Goal: Use online tool/utility: Utilize a website feature to perform a specific function

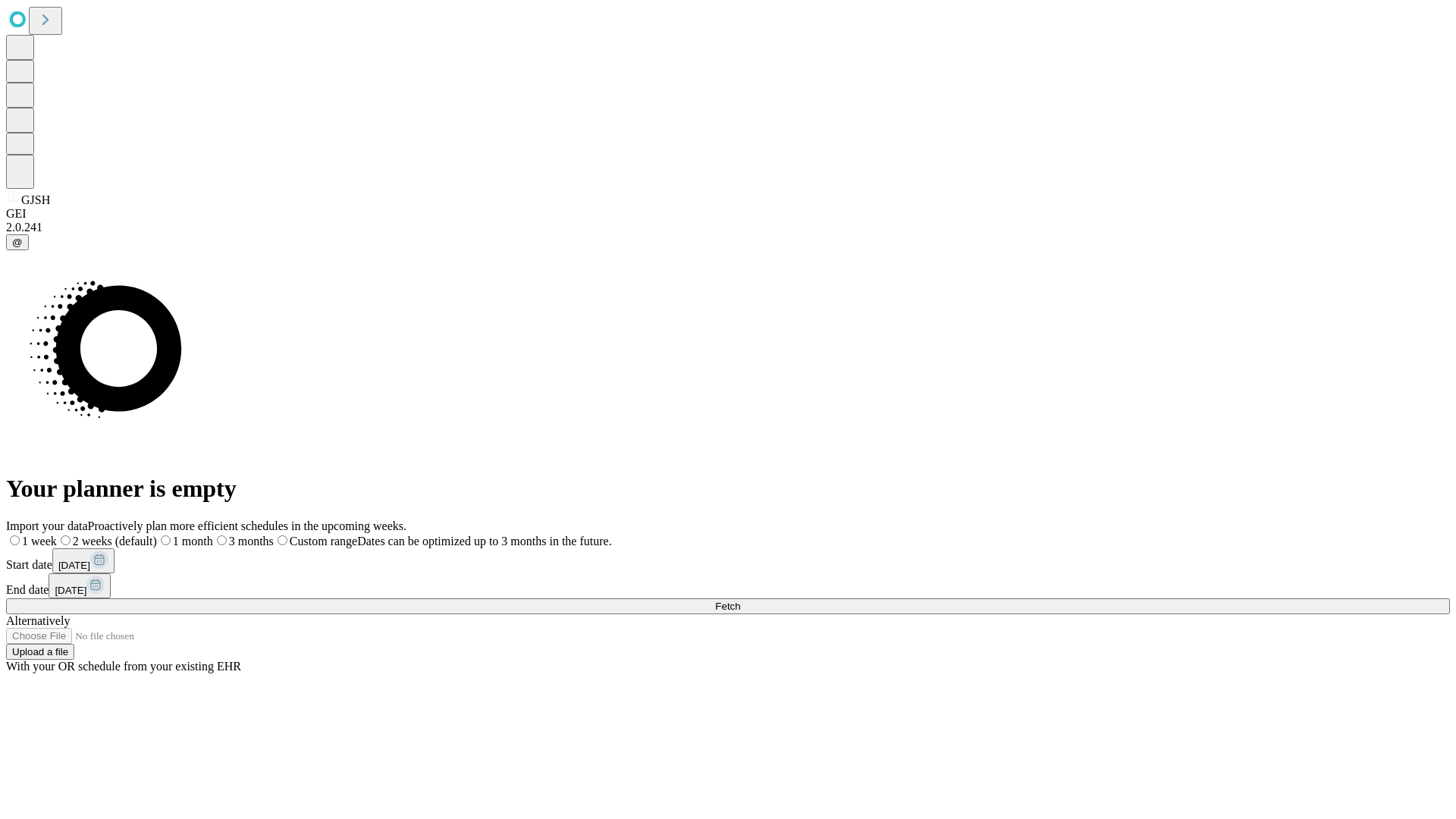
click at [740, 600] on span "Fetch" at bounding box center [728, 606] width 25 height 12
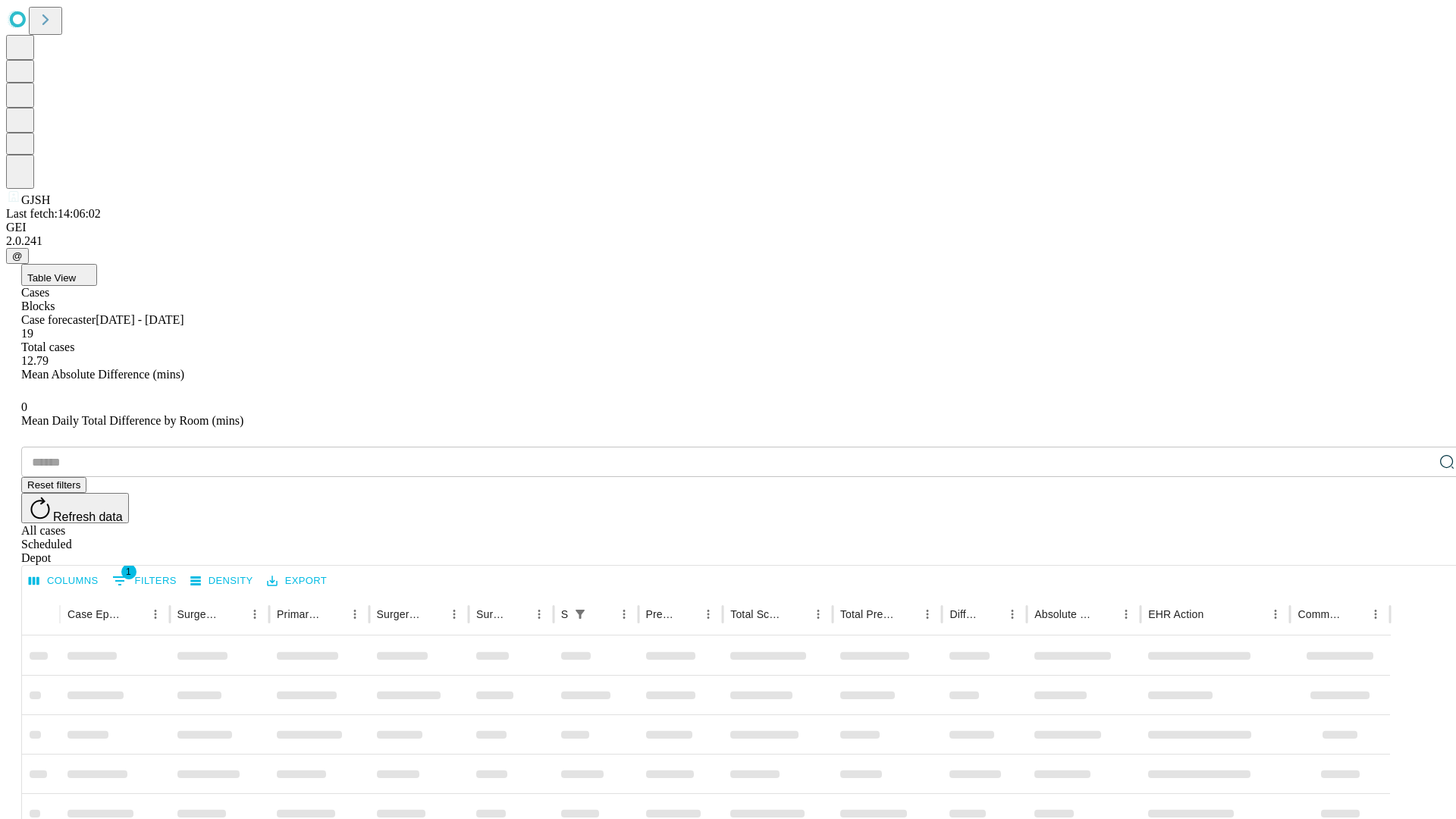
click at [76, 272] on span "Table View" at bounding box center [51, 278] width 49 height 12
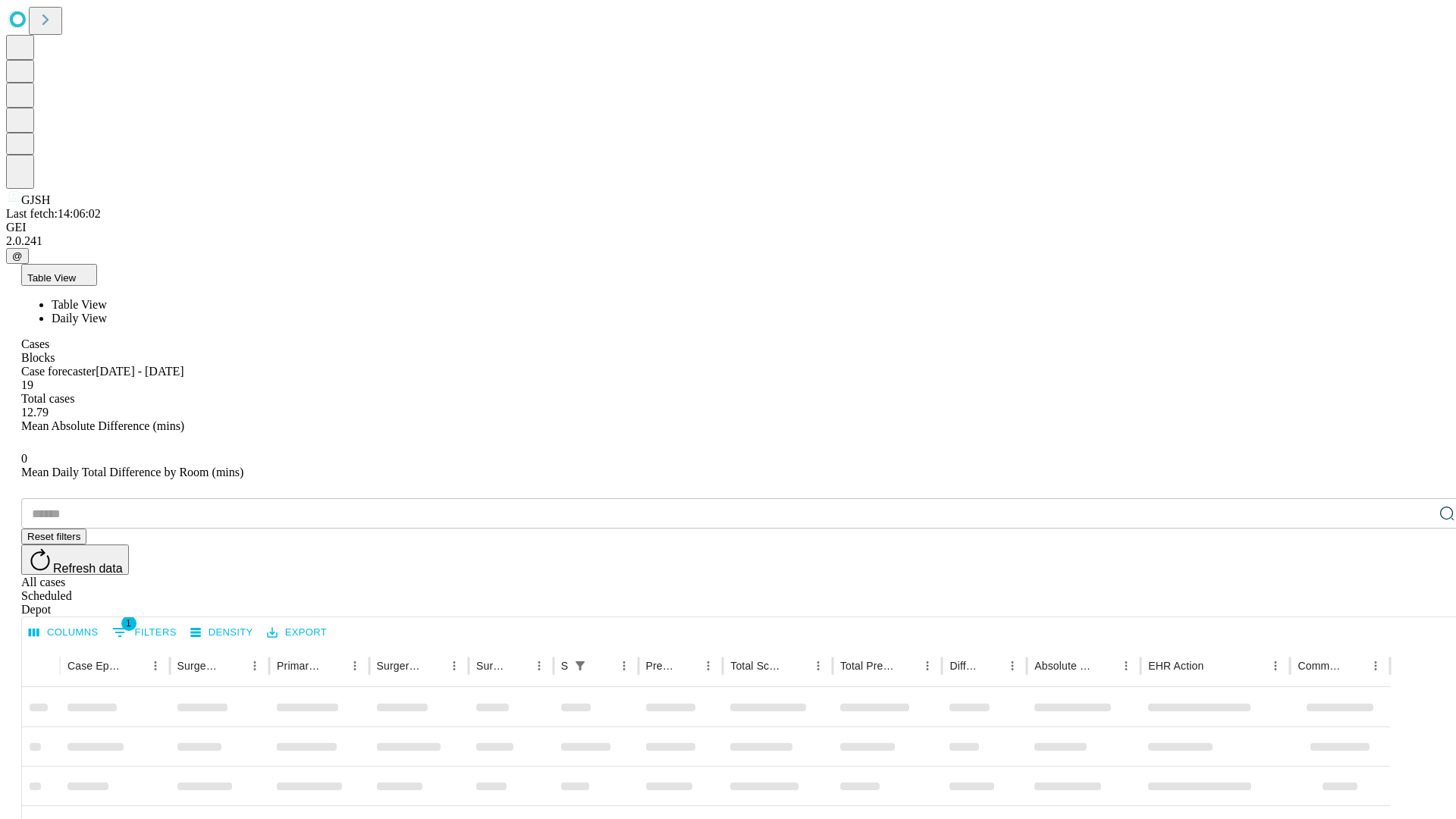
click at [106, 312] on span "Daily View" at bounding box center [80, 317] width 56 height 12
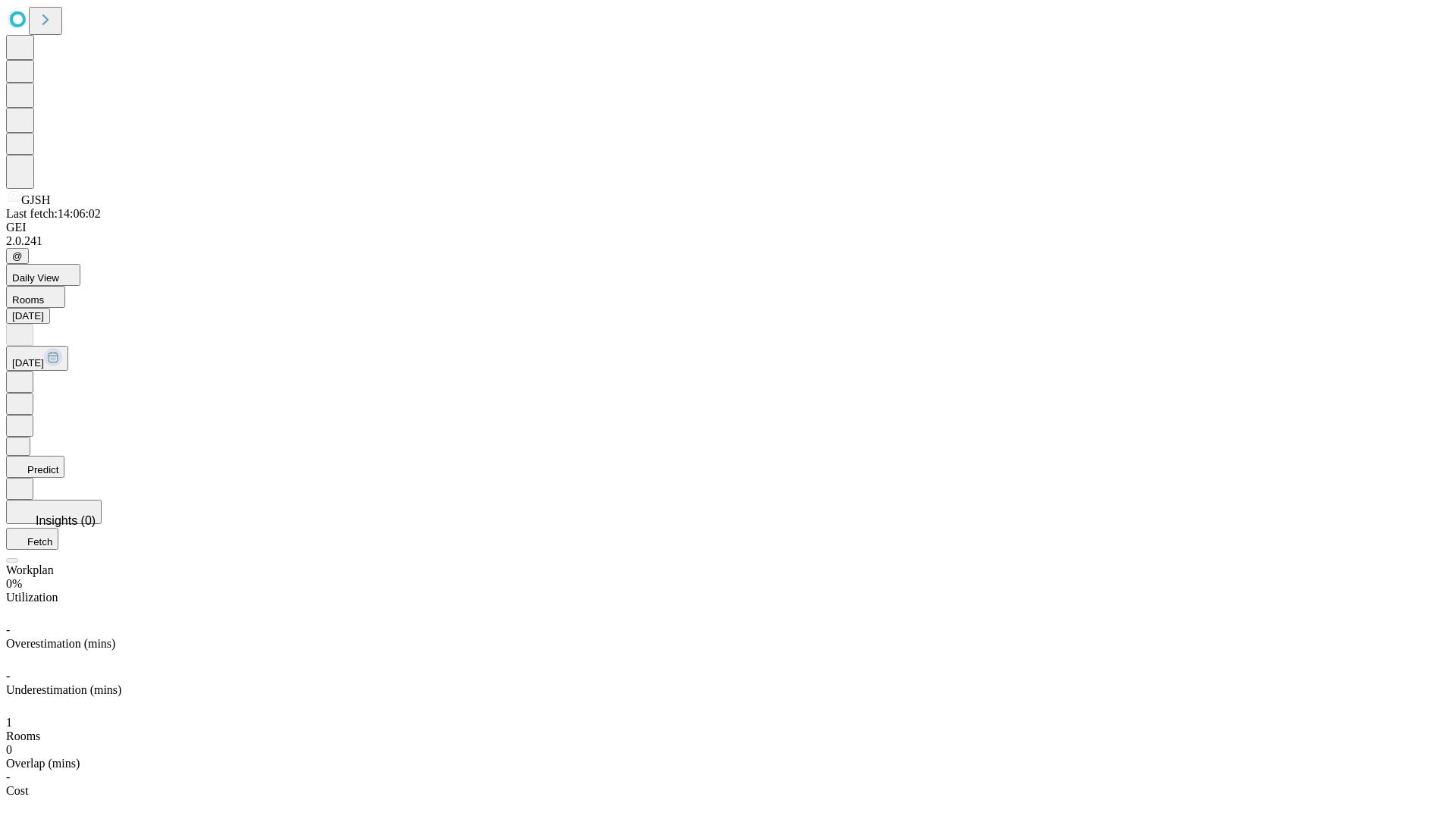
click at [64, 456] on button "Predict" at bounding box center [35, 466] width 59 height 22
